Goal: Task Accomplishment & Management: Manage account settings

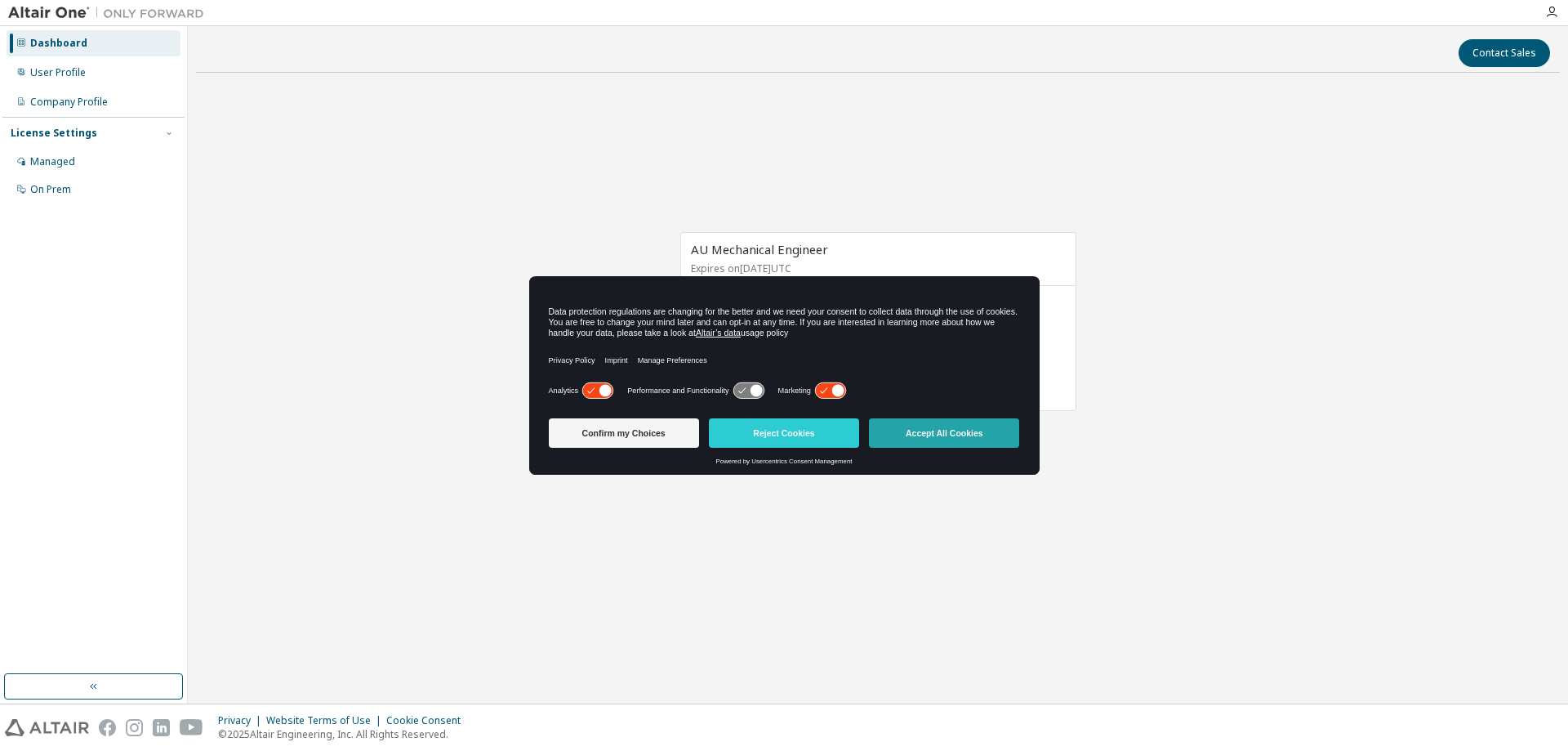
click at [953, 419] on button "Accept All Cookies" at bounding box center [944, 433] width 150 height 29
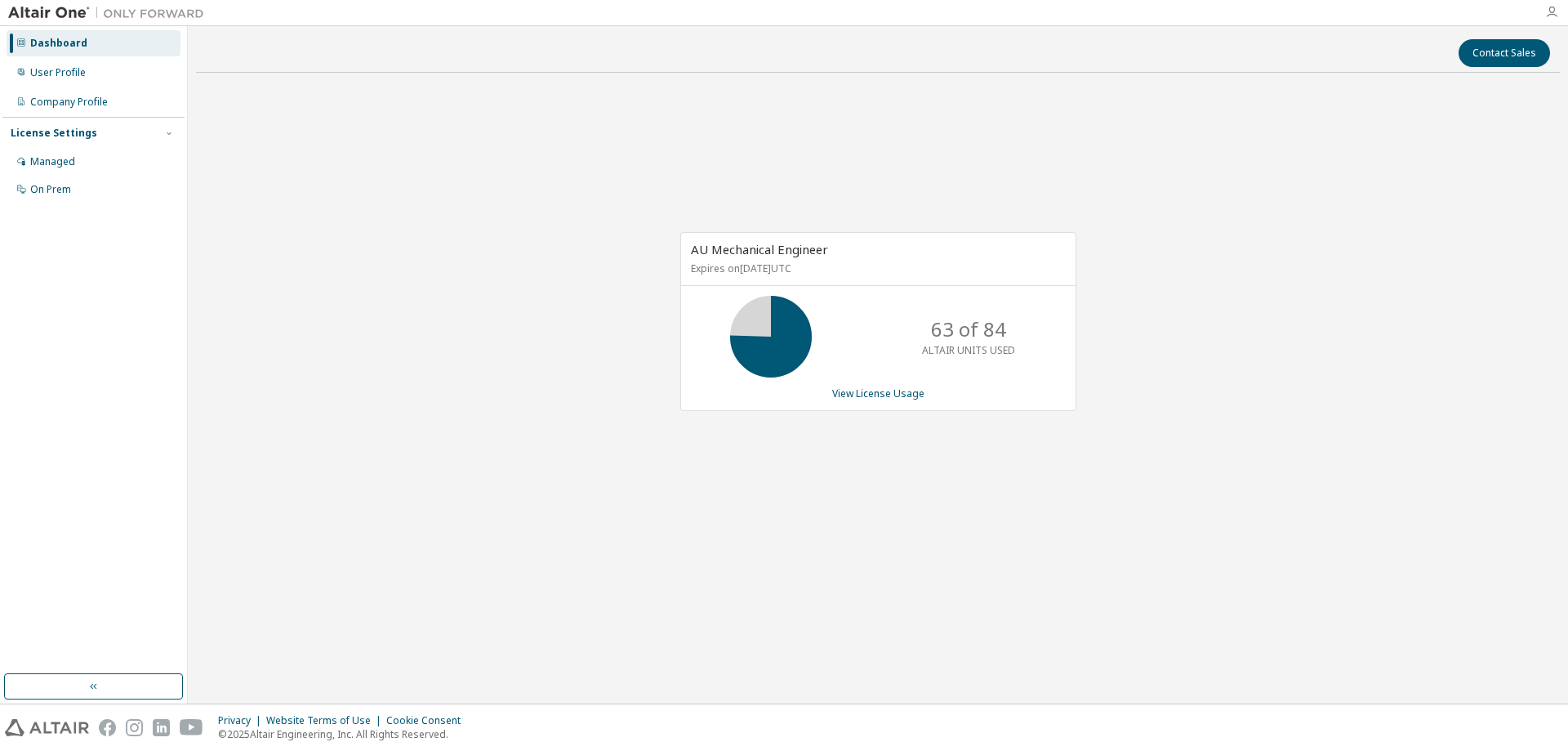
click at [1553, 13] on icon "button" at bounding box center [1551, 12] width 13 height 13
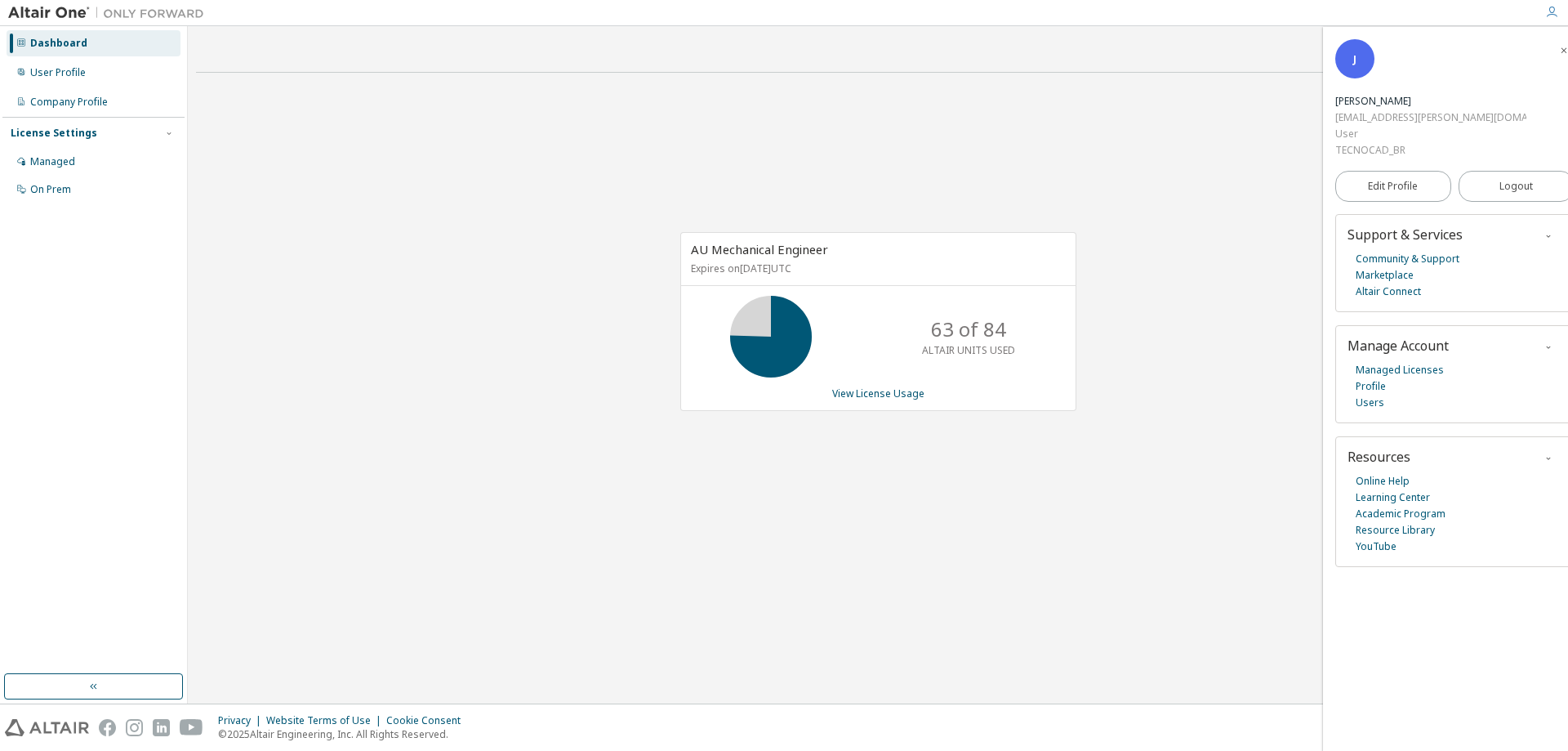
click at [58, 10] on img at bounding box center [109, 13] width 204 height 17
click at [147, 15] on img at bounding box center [109, 13] width 204 height 17
click at [73, 42] on div "Dashboard" at bounding box center [59, 43] width 58 height 13
click at [72, 68] on div "User Profile" at bounding box center [58, 72] width 56 height 13
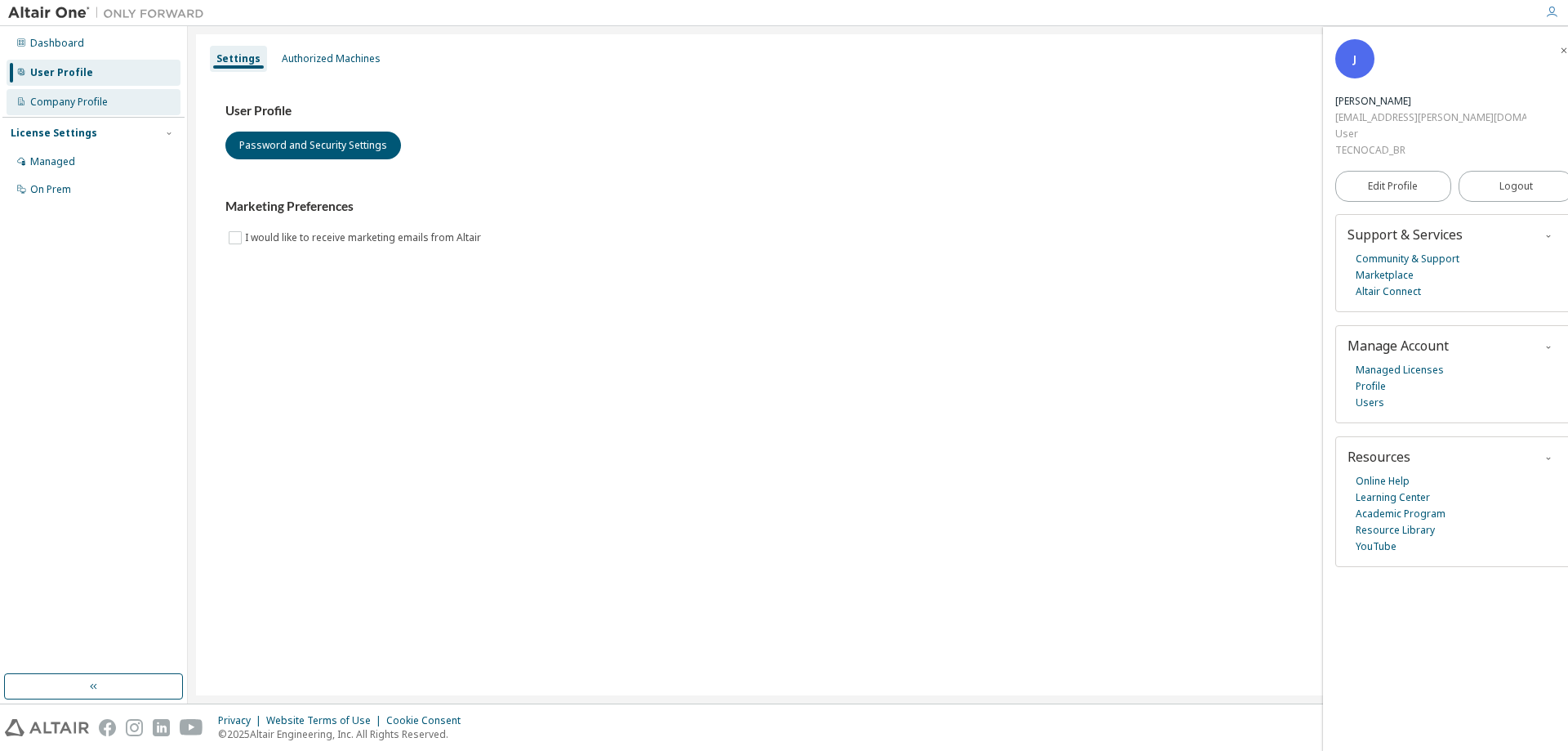
click at [81, 109] on div "Company Profile" at bounding box center [94, 102] width 174 height 26
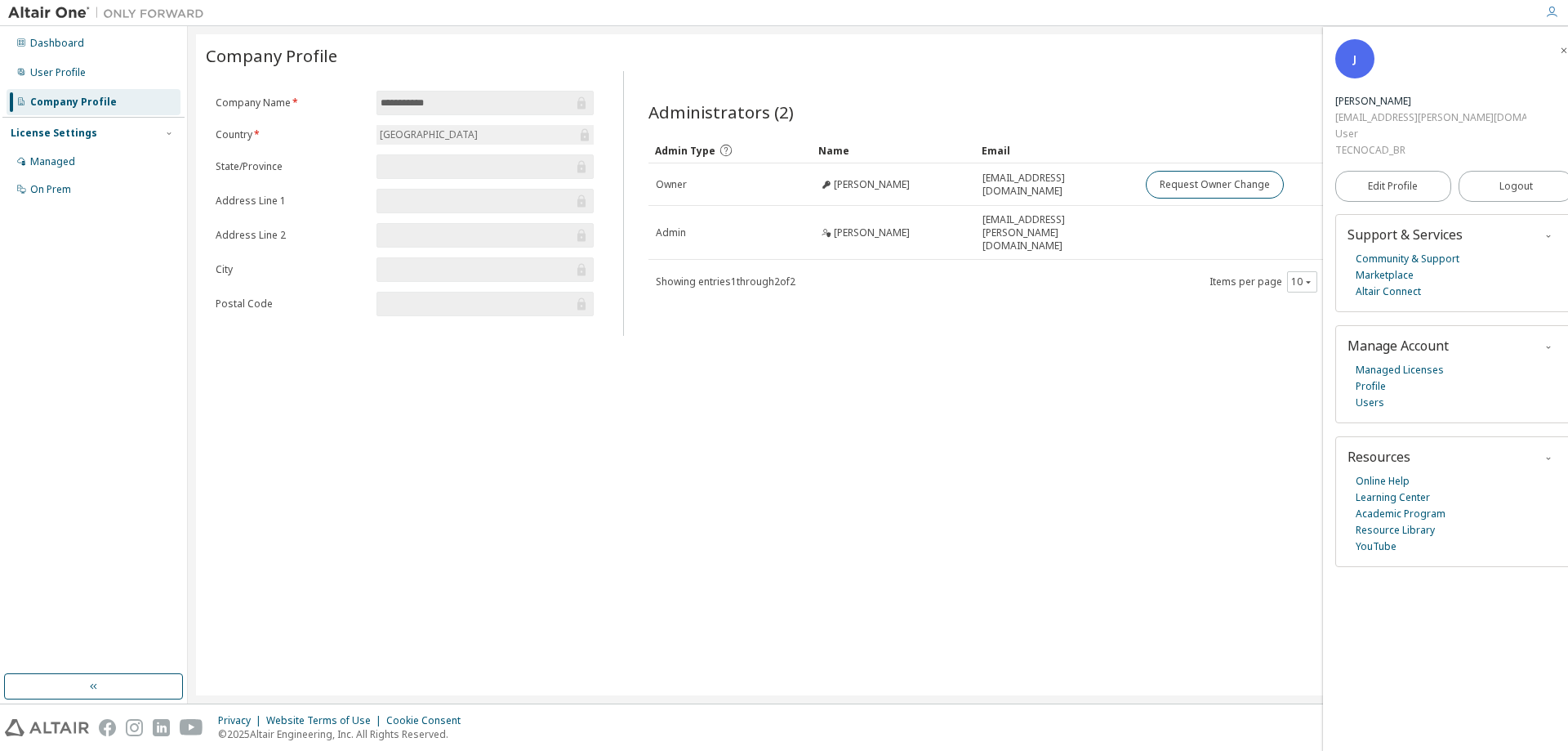
click at [1544, 14] on div at bounding box center [1551, 12] width 32 height 13
click at [1551, 12] on icon "button" at bounding box center [1551, 12] width 13 height 13
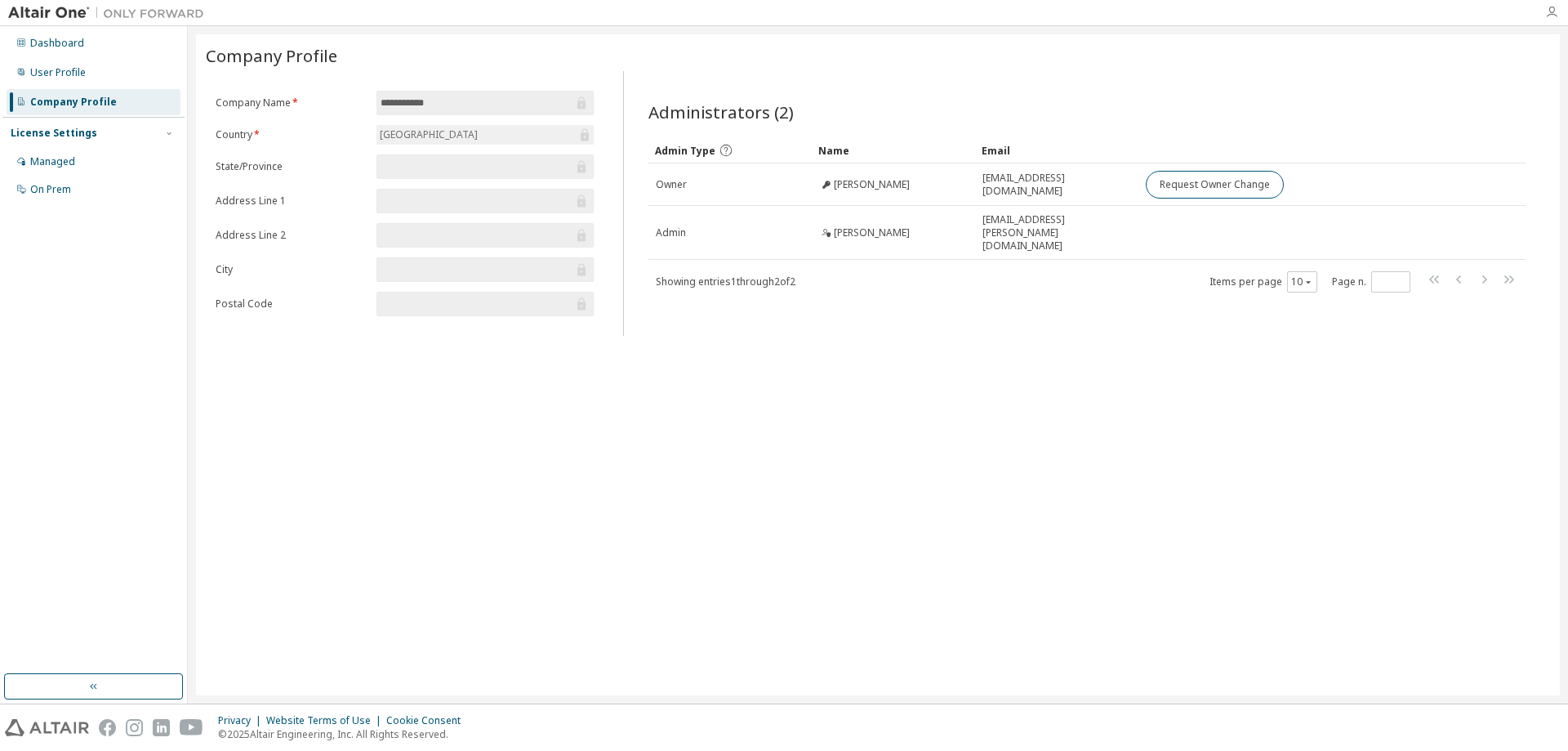
click at [1551, 12] on icon "button" at bounding box center [1551, 12] width 13 height 13
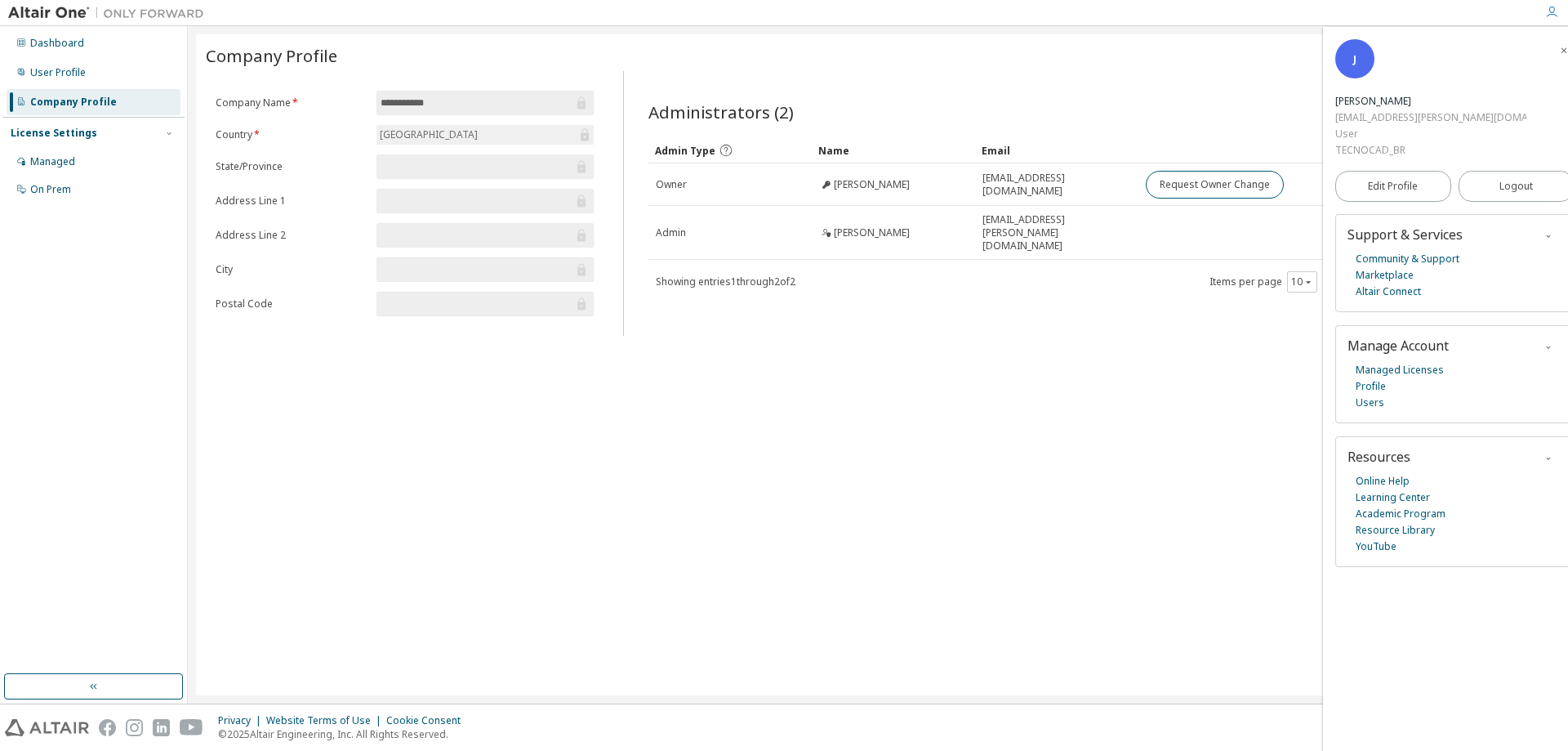
click at [1097, 473] on div "**********" at bounding box center [878, 364] width 1364 height 661
click at [76, 150] on div "Managed" at bounding box center [94, 161] width 174 height 26
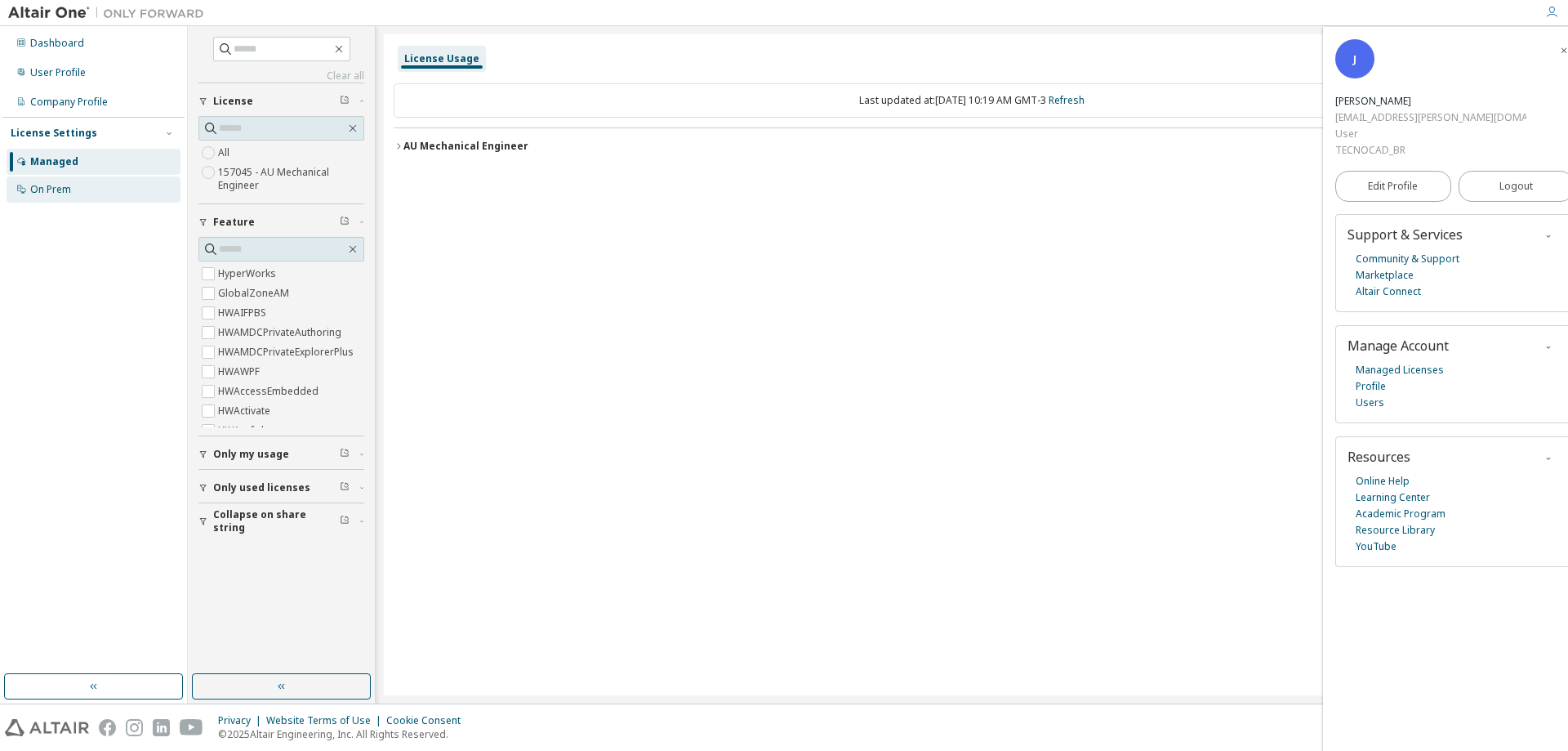
click at [76, 188] on div "On Prem" at bounding box center [94, 189] width 174 height 26
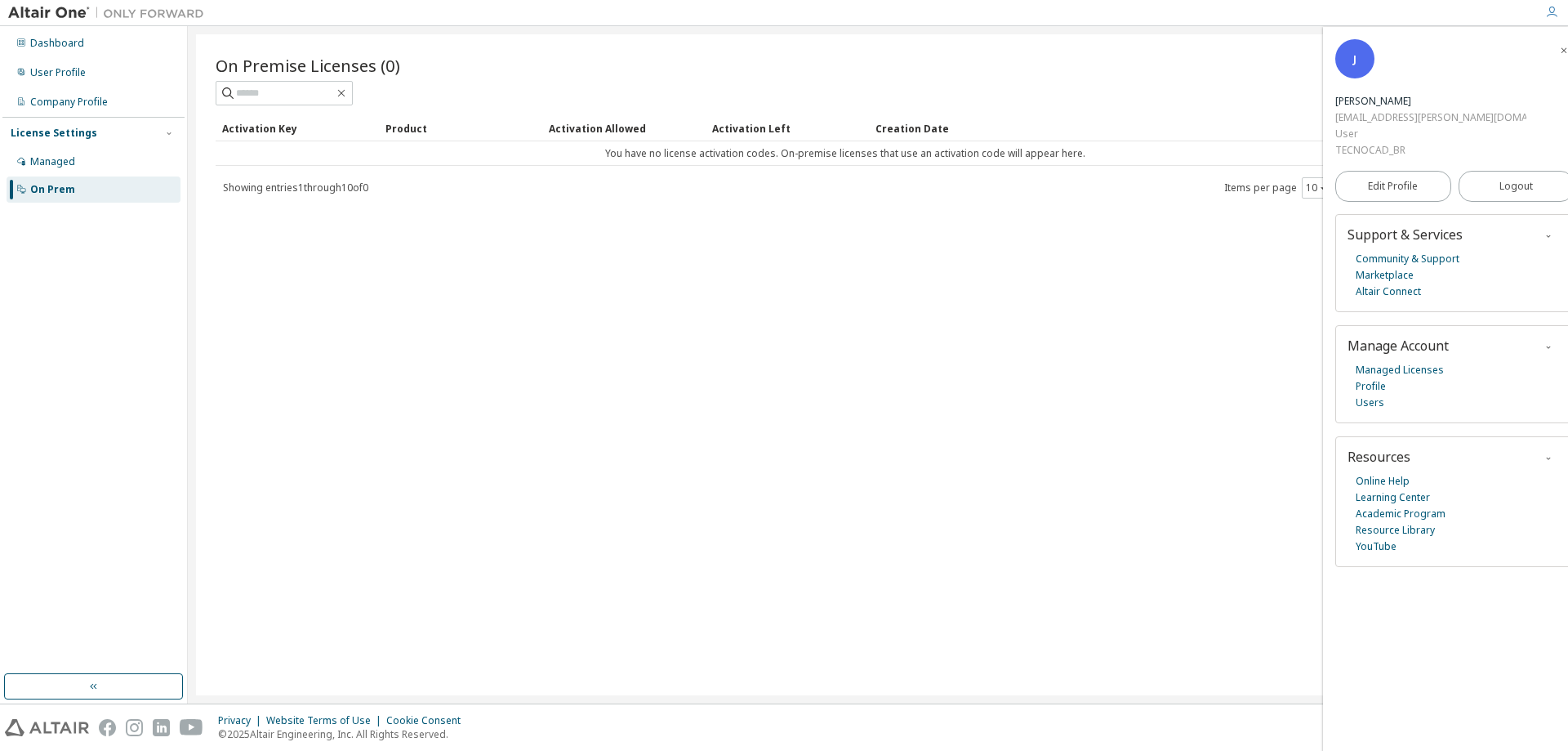
click at [74, 14] on img at bounding box center [109, 13] width 204 height 17
click at [71, 42] on div "Dashboard" at bounding box center [57, 43] width 54 height 13
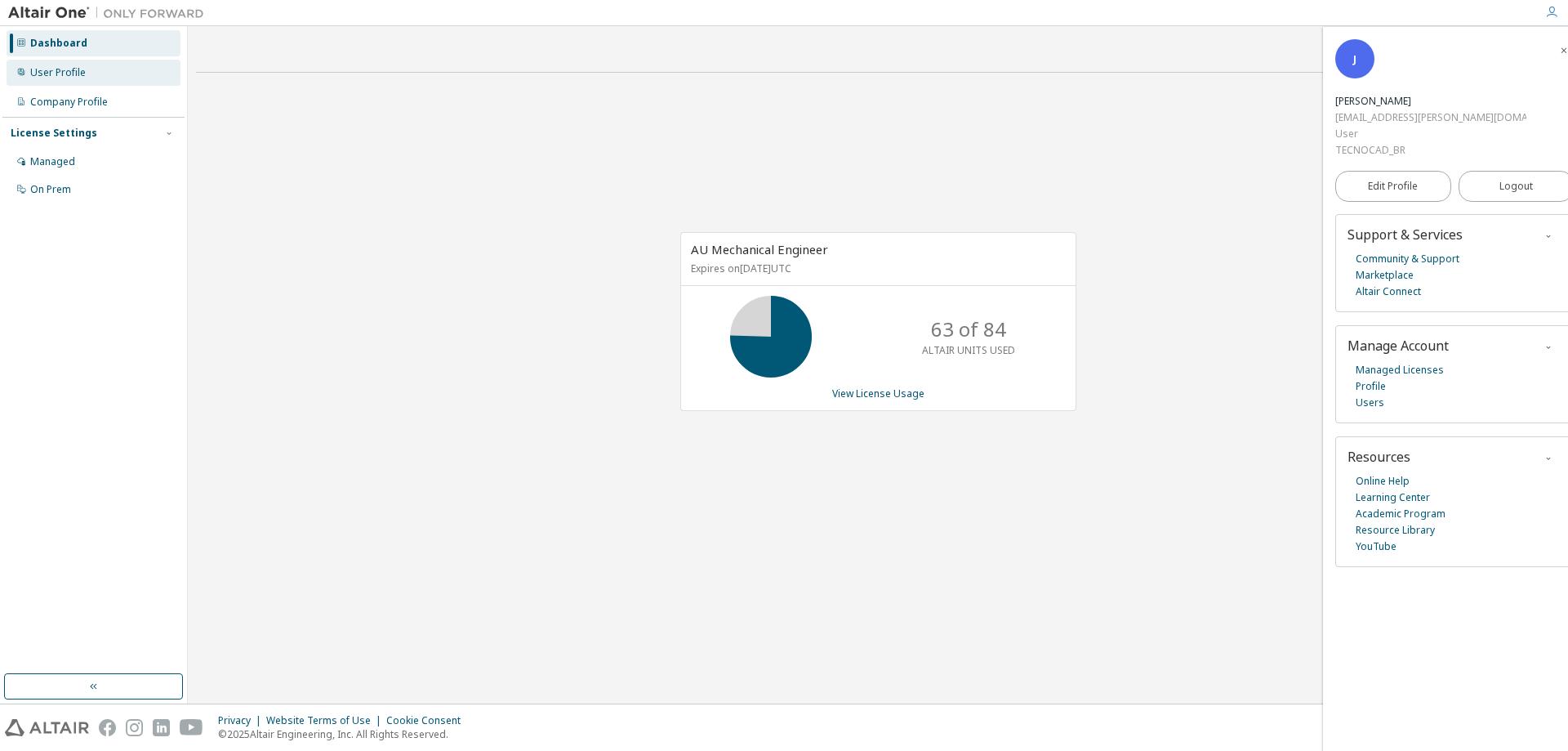
click at [84, 83] on div "User Profile" at bounding box center [94, 72] width 174 height 26
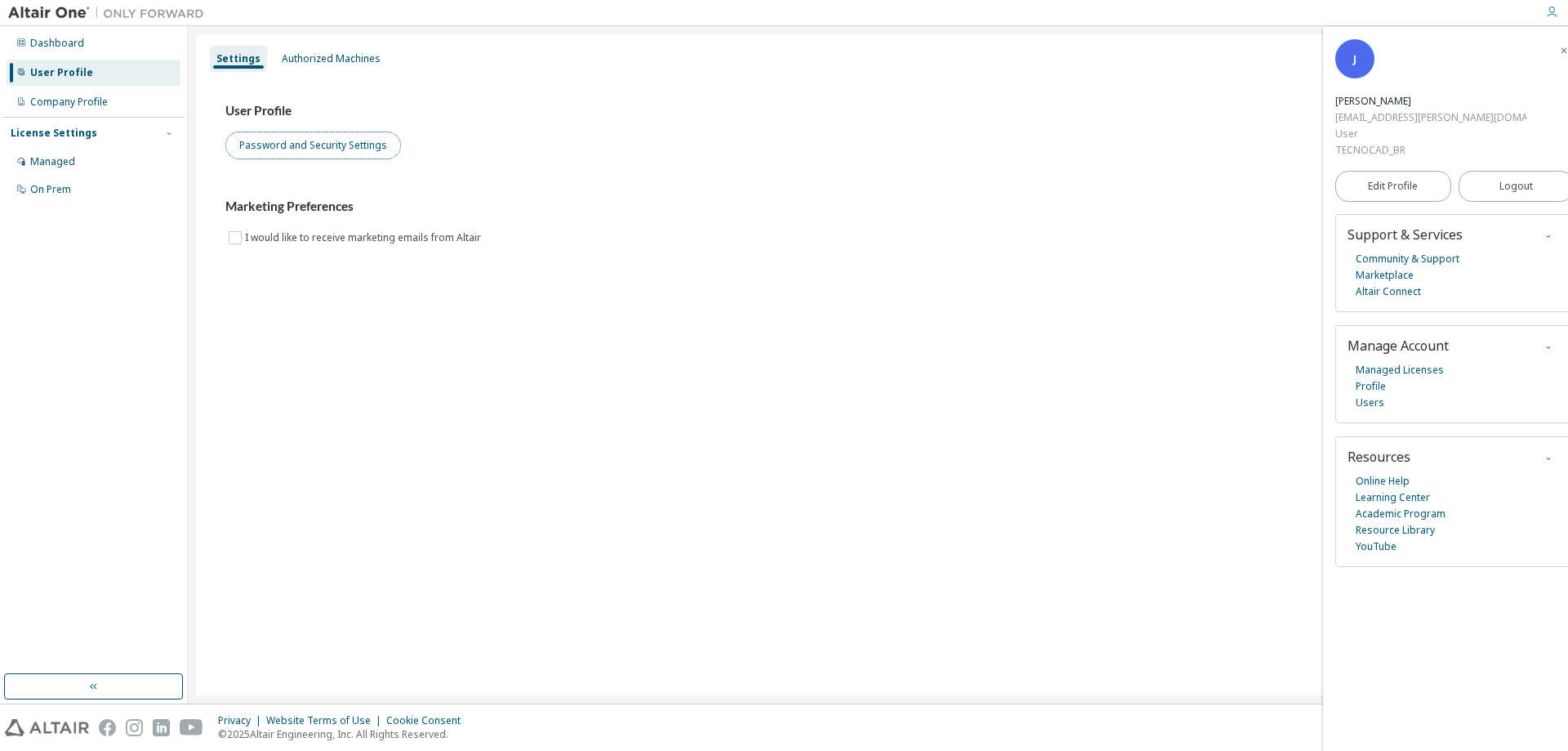
click at [336, 147] on button "Password and Security Settings" at bounding box center [313, 146] width 176 height 27
